Goal: Find specific page/section: Find specific page/section

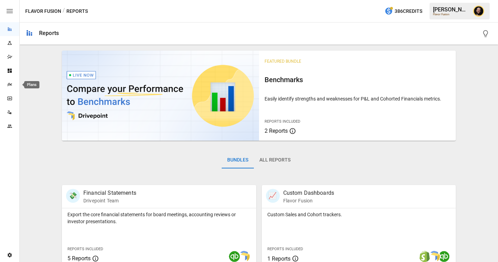
click at [11, 85] on icon "Plans" at bounding box center [10, 85] width 6 height 6
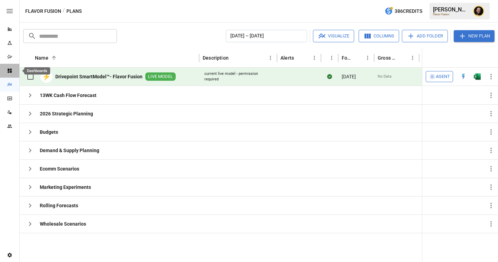
click at [9, 72] on icon "Dashboards" at bounding box center [10, 71] width 4 height 4
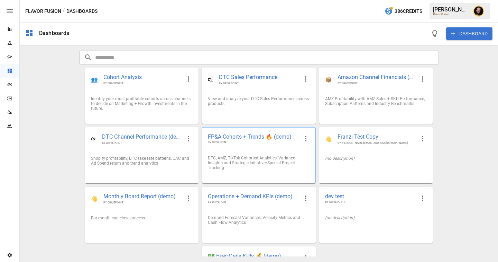
scroll to position [46, 0]
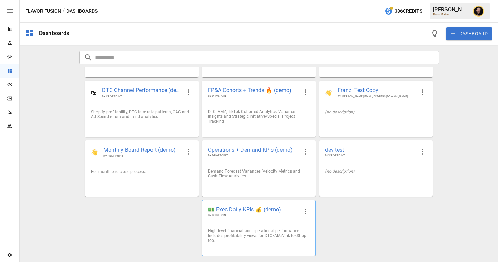
click at [245, 211] on span "💵 Exec Daily KPIs 💰 (demo)" at bounding box center [253, 209] width 91 height 7
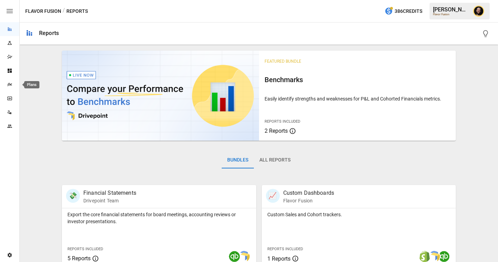
click at [10, 82] on icon "Plans" at bounding box center [10, 85] width 6 height 6
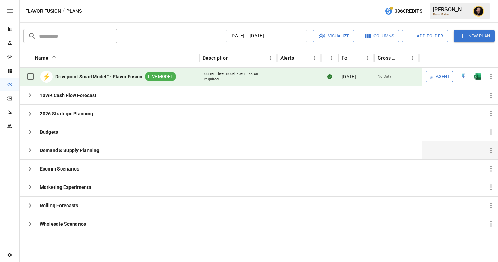
click at [31, 153] on icon "button" at bounding box center [30, 150] width 8 height 8
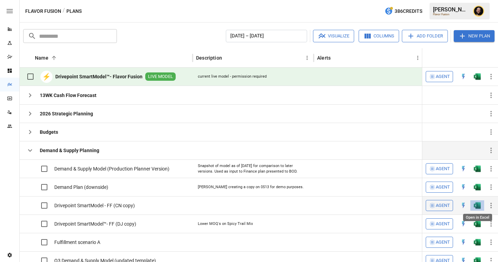
click at [479, 172] on img "Open in Excel" at bounding box center [477, 168] width 7 height 7
click at [35, 151] on button "button" at bounding box center [30, 150] width 14 height 14
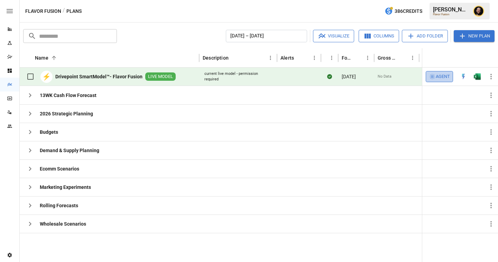
click at [443, 77] on span "Agent" at bounding box center [443, 77] width 14 height 8
